Goal: Information Seeking & Learning: Get advice/opinions

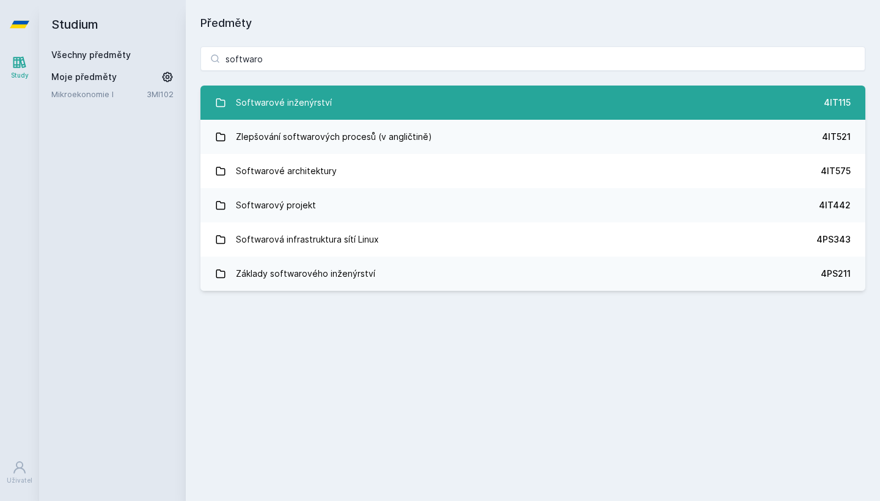
type input "softwaro"
click at [391, 104] on link "Softwarové inženýrství 4IT115" at bounding box center [532, 103] width 665 height 34
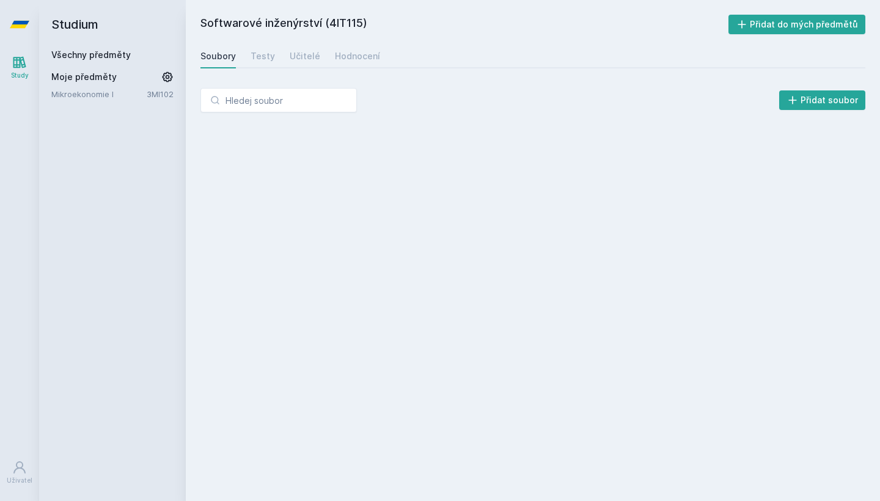
click at [281, 58] on div "Soubory Testy Učitelé Hodnocení" at bounding box center [532, 56] width 665 height 24
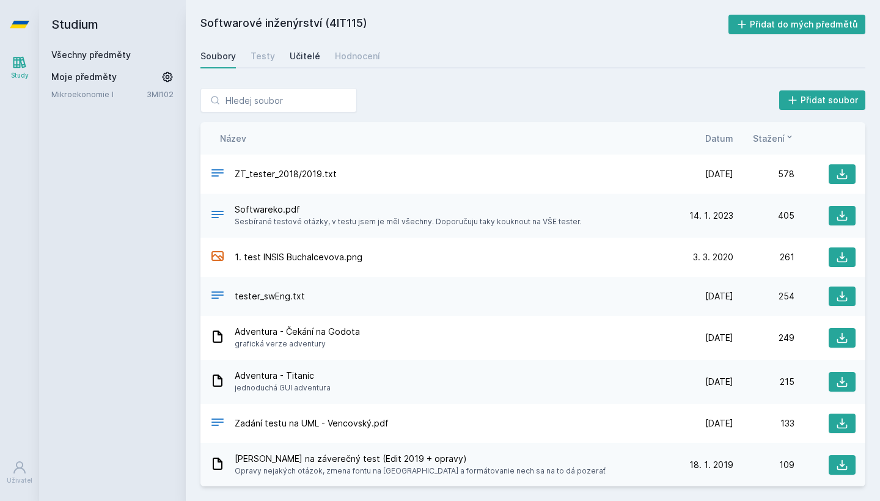
click at [296, 58] on div "Učitelé" at bounding box center [305, 56] width 31 height 12
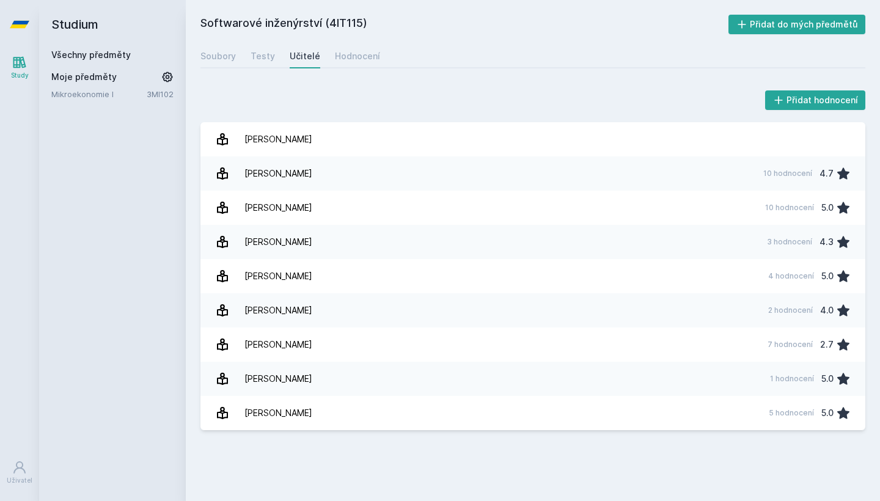
click at [349, 82] on div "Přidat hodnocení Buchalcevová [PERSON_NAME] Luboš 10 hodnocení 4.7 [PERSON_NAME…" at bounding box center [533, 258] width 694 height 371
click at [351, 62] on link "Hodnocení" at bounding box center [357, 56] width 45 height 24
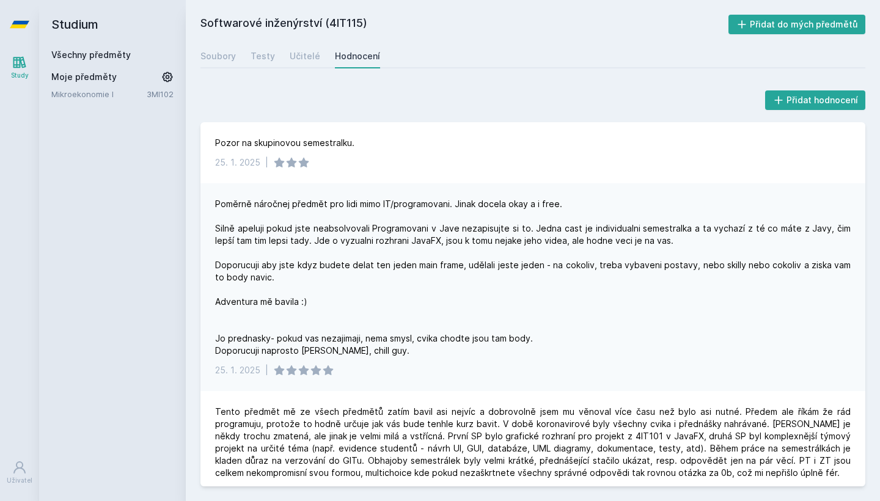
click at [425, 230] on div "Poměrně náročnej předmět pro lidi mimo IT/programovani. Jinak docela okay a i f…" at bounding box center [532, 277] width 635 height 159
